Goal: Navigation & Orientation: Find specific page/section

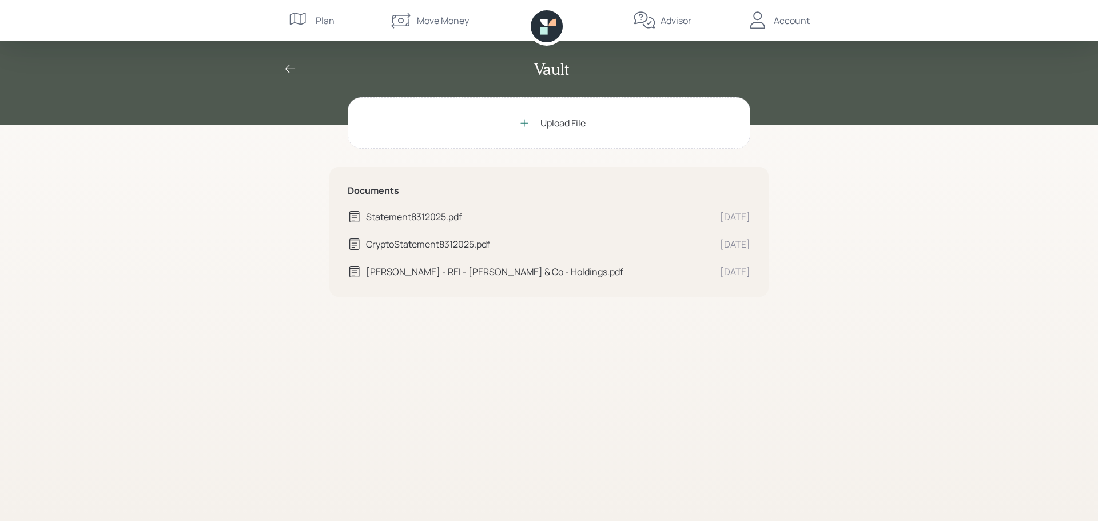
click at [315, 17] on div "Plan" at bounding box center [311, 20] width 46 height 41
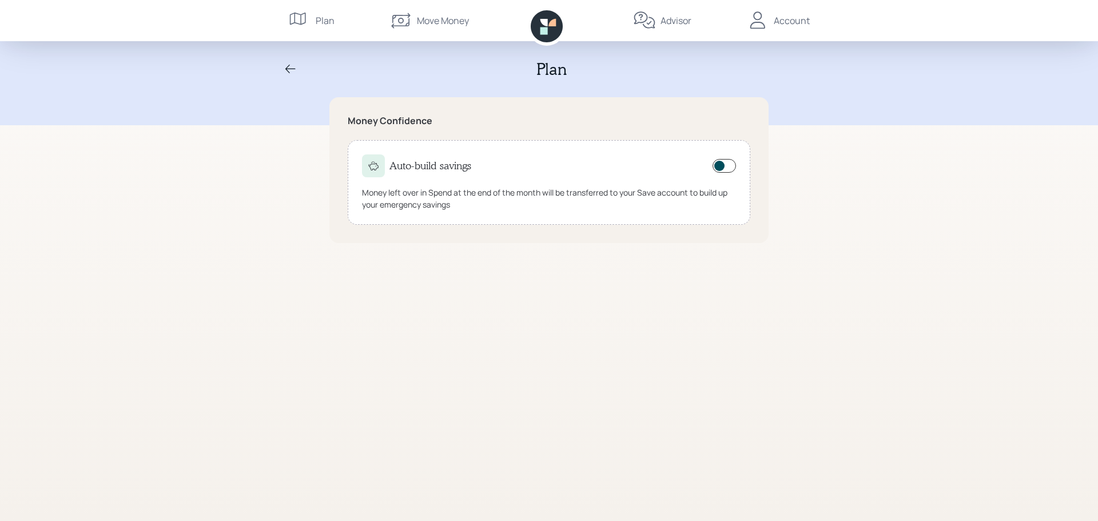
click at [424, 19] on div "Move Money" at bounding box center [443, 21] width 52 height 14
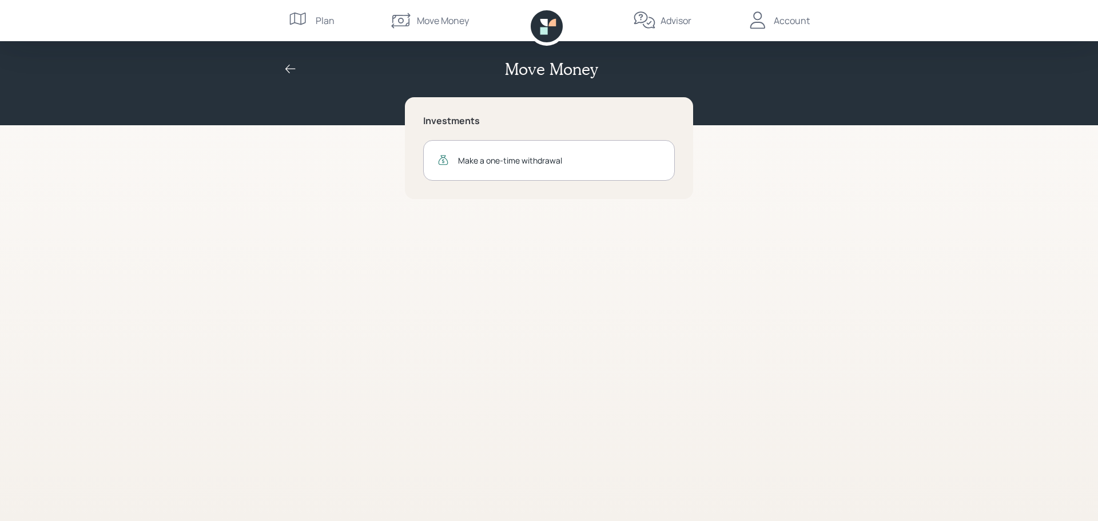
click at [550, 25] on icon at bounding box center [552, 22] width 7 height 7
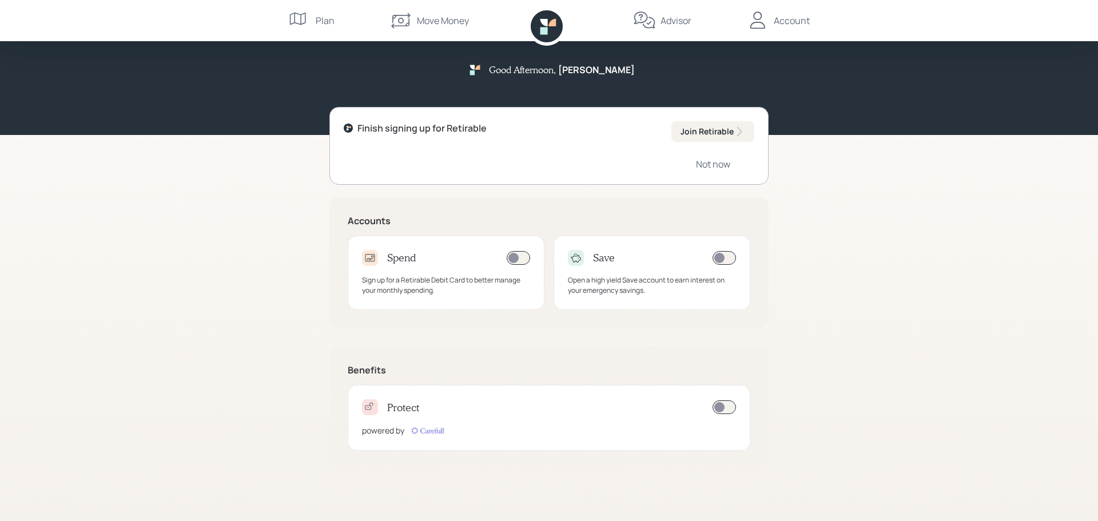
click at [665, 19] on div "Advisor" at bounding box center [676, 21] width 31 height 14
